Goal: Find specific page/section: Find specific page/section

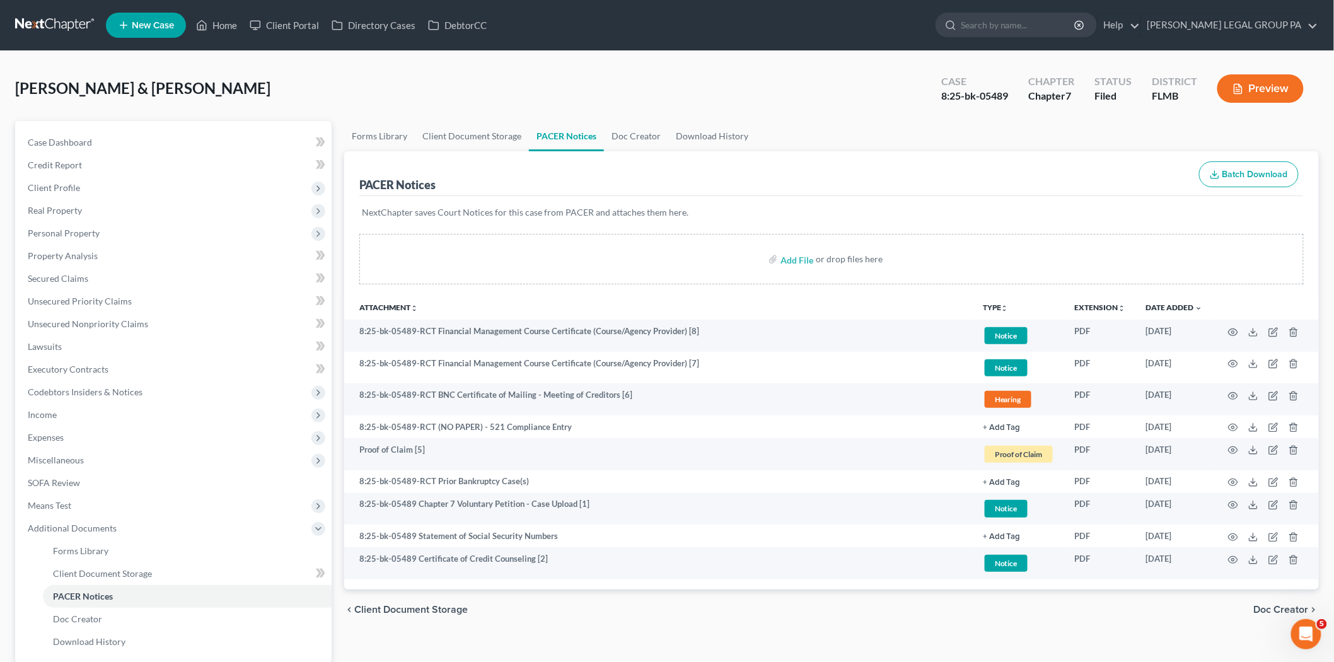
click at [54, 23] on link at bounding box center [55, 25] width 81 height 23
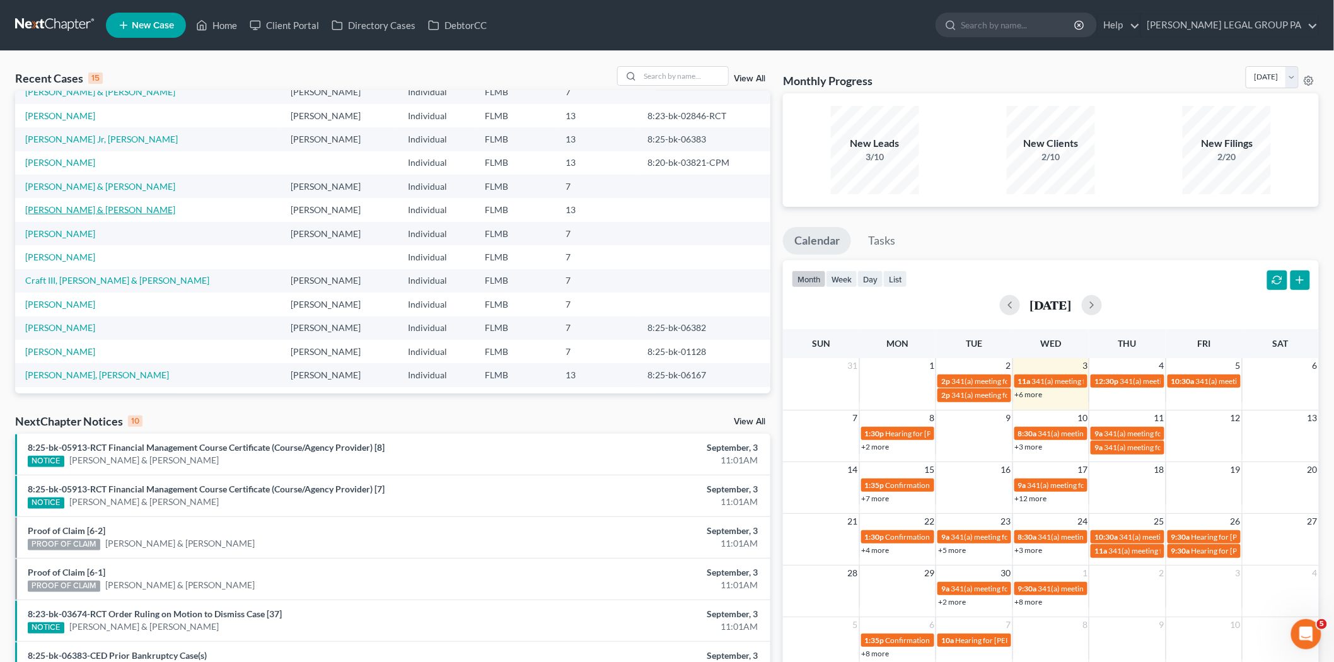
scroll to position [70, 0]
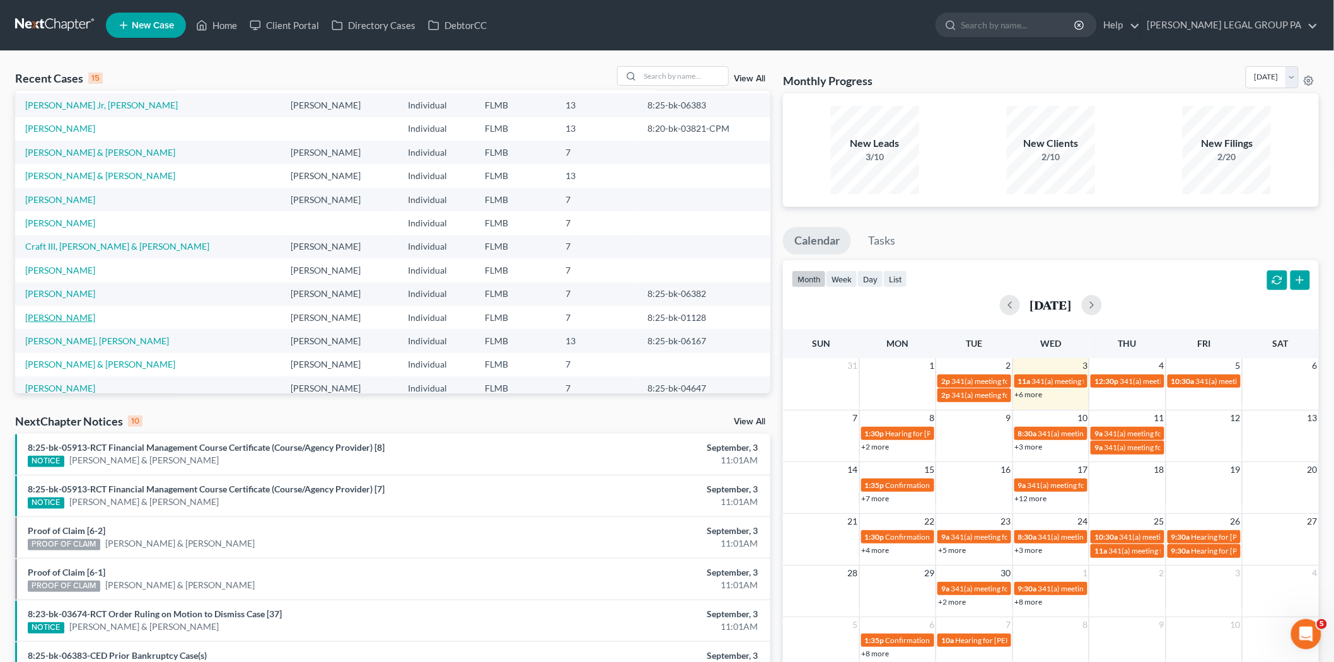
click at [45, 318] on link "[PERSON_NAME]" at bounding box center [60, 317] width 70 height 11
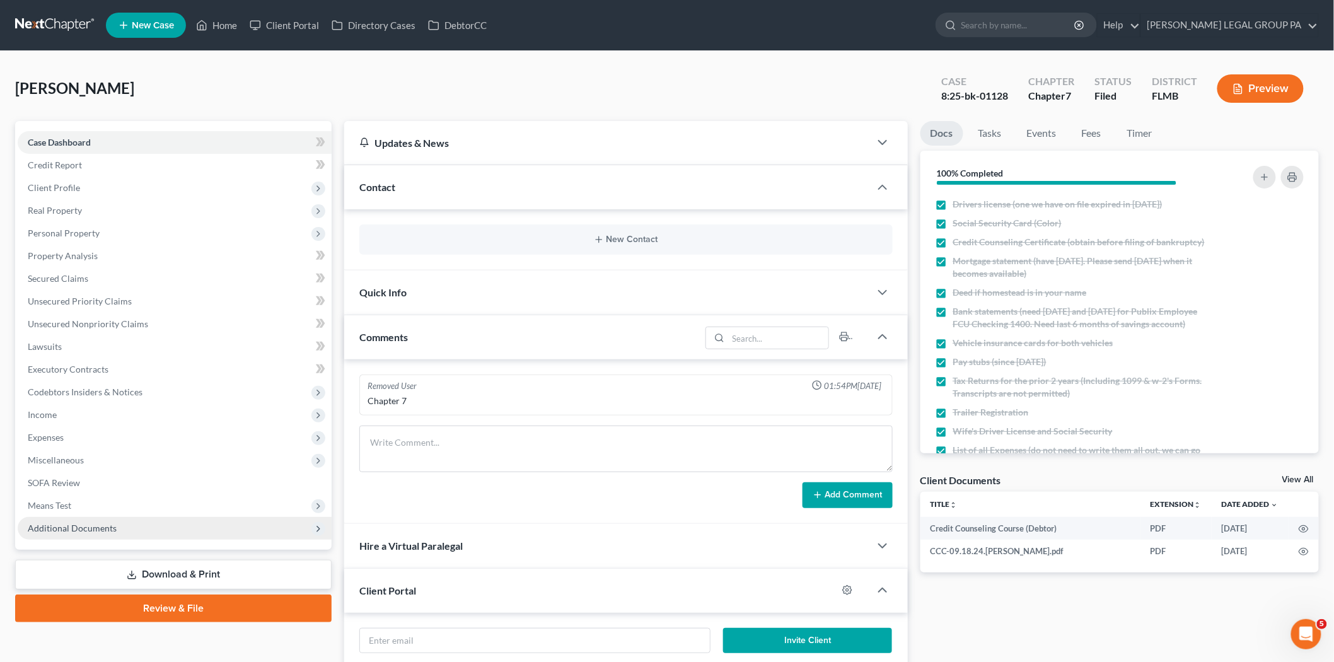
click at [131, 528] on span "Additional Documents" at bounding box center [175, 528] width 314 height 23
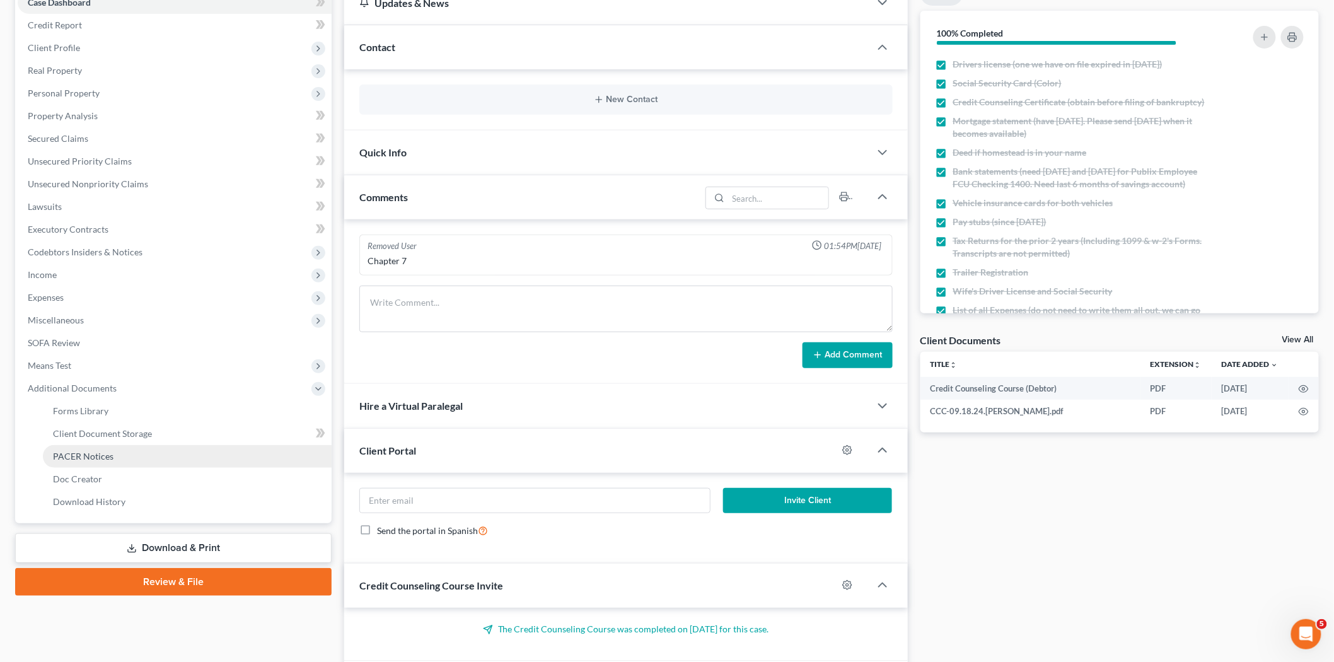
click at [134, 458] on link "PACER Notices" at bounding box center [187, 456] width 289 height 23
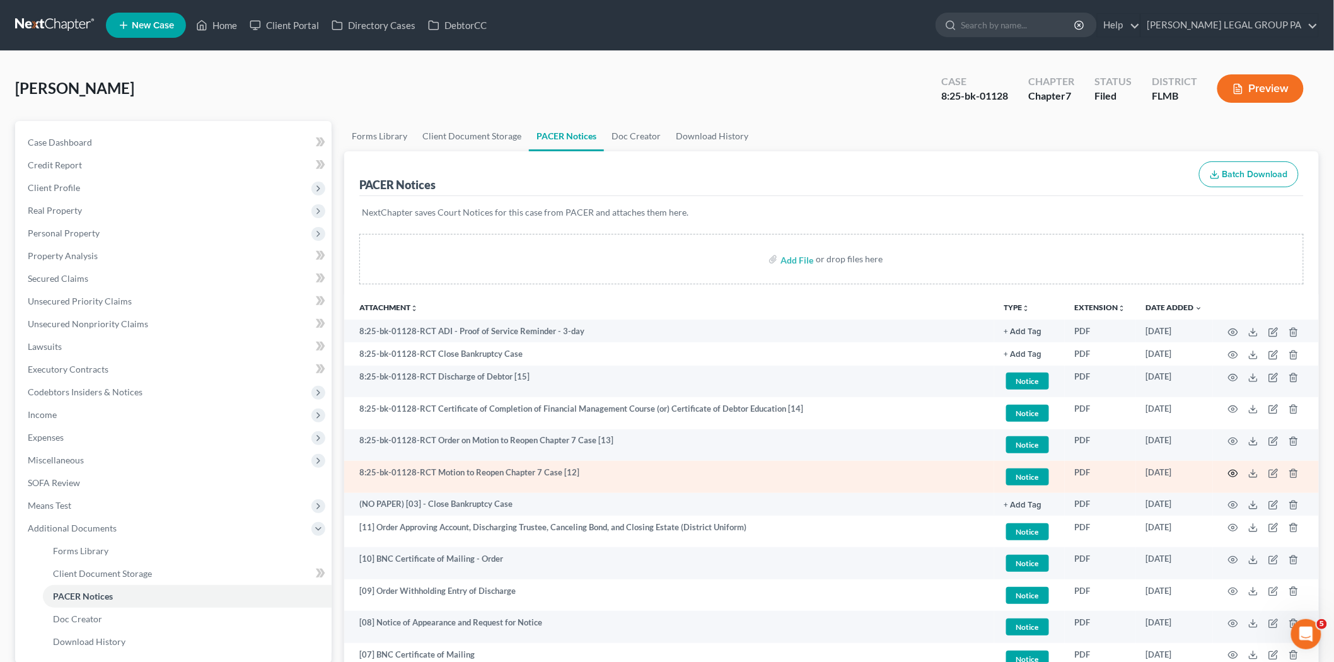
click at [1232, 473] on icon "button" at bounding box center [1233, 474] width 10 height 10
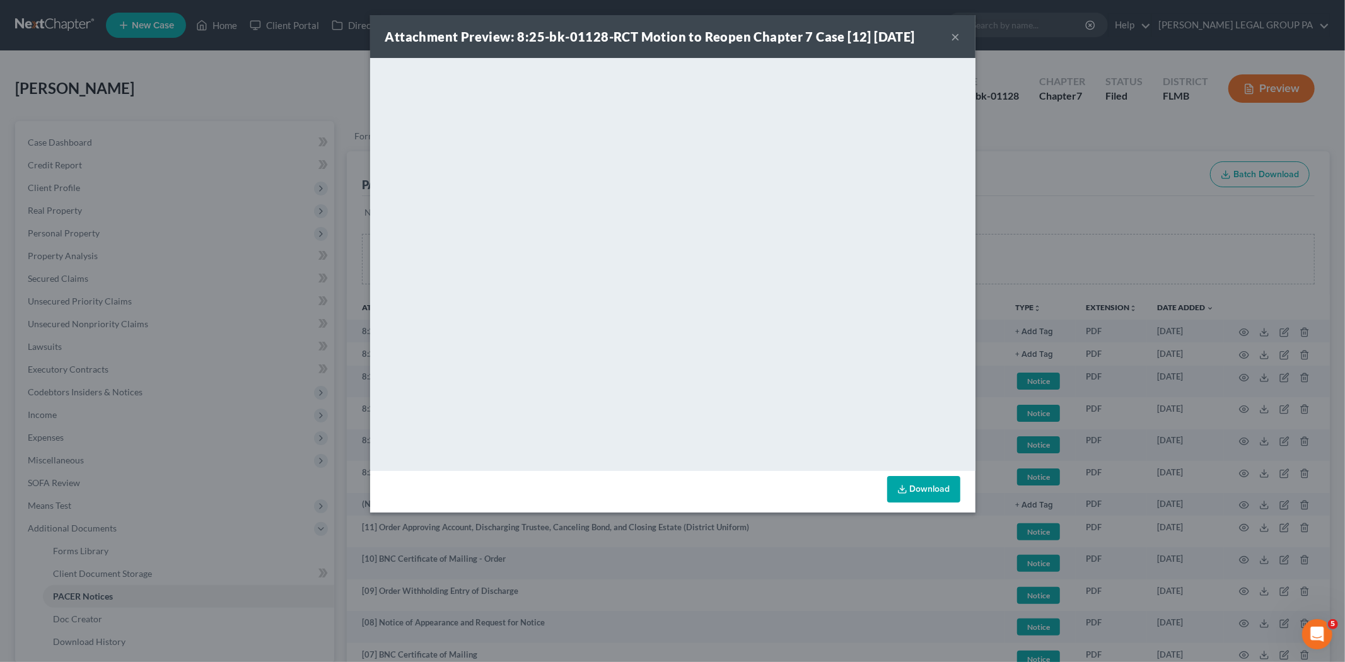
click at [959, 29] on button "×" at bounding box center [956, 36] width 9 height 15
